Goal: Transaction & Acquisition: Book appointment/travel/reservation

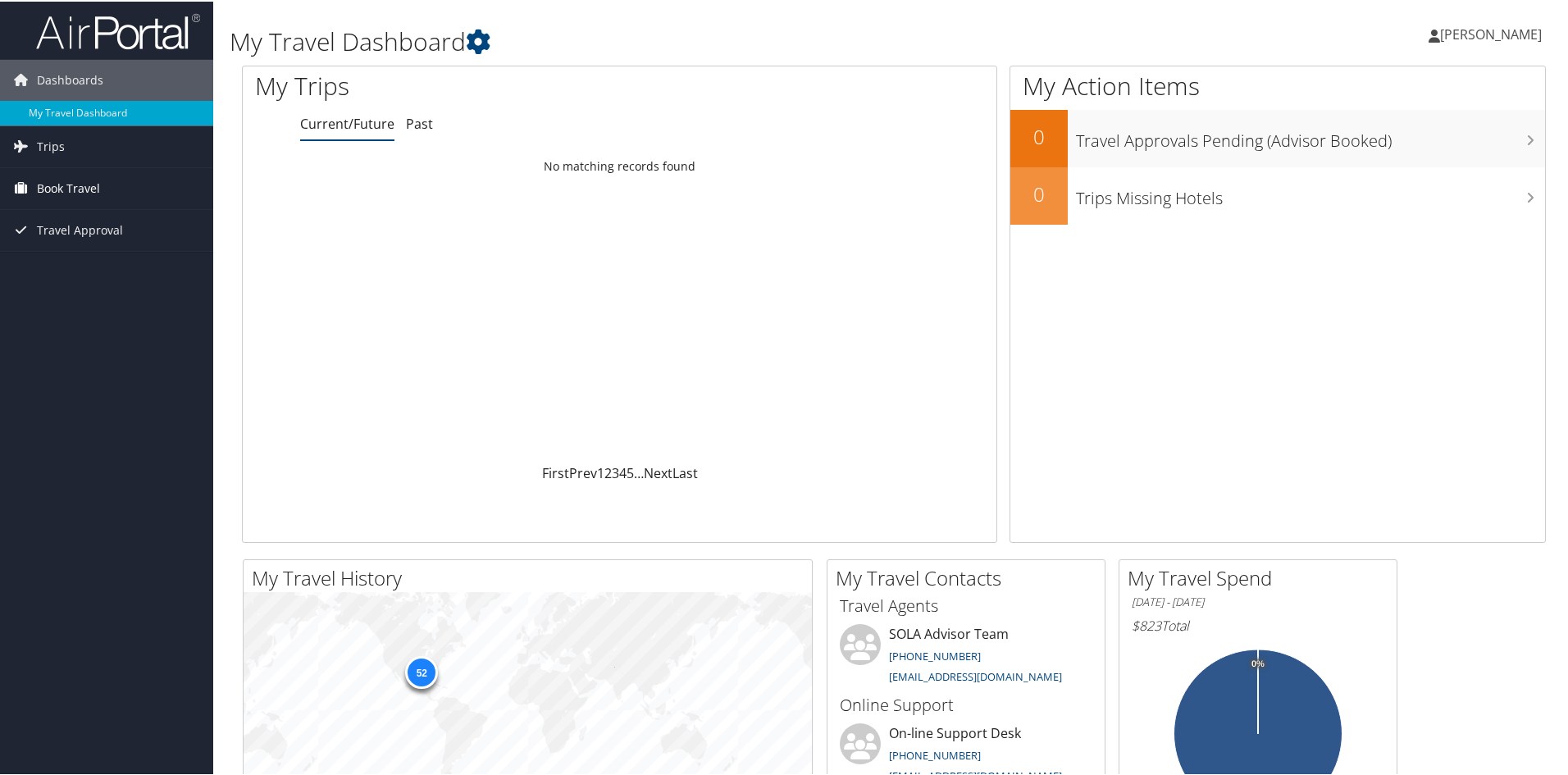
click at [119, 179] on link "Book Travel" at bounding box center [106, 187] width 214 height 41
click at [131, 245] on link "Book/Manage Online Trips" at bounding box center [106, 245] width 214 height 24
